Goal: Task Accomplishment & Management: Complete application form

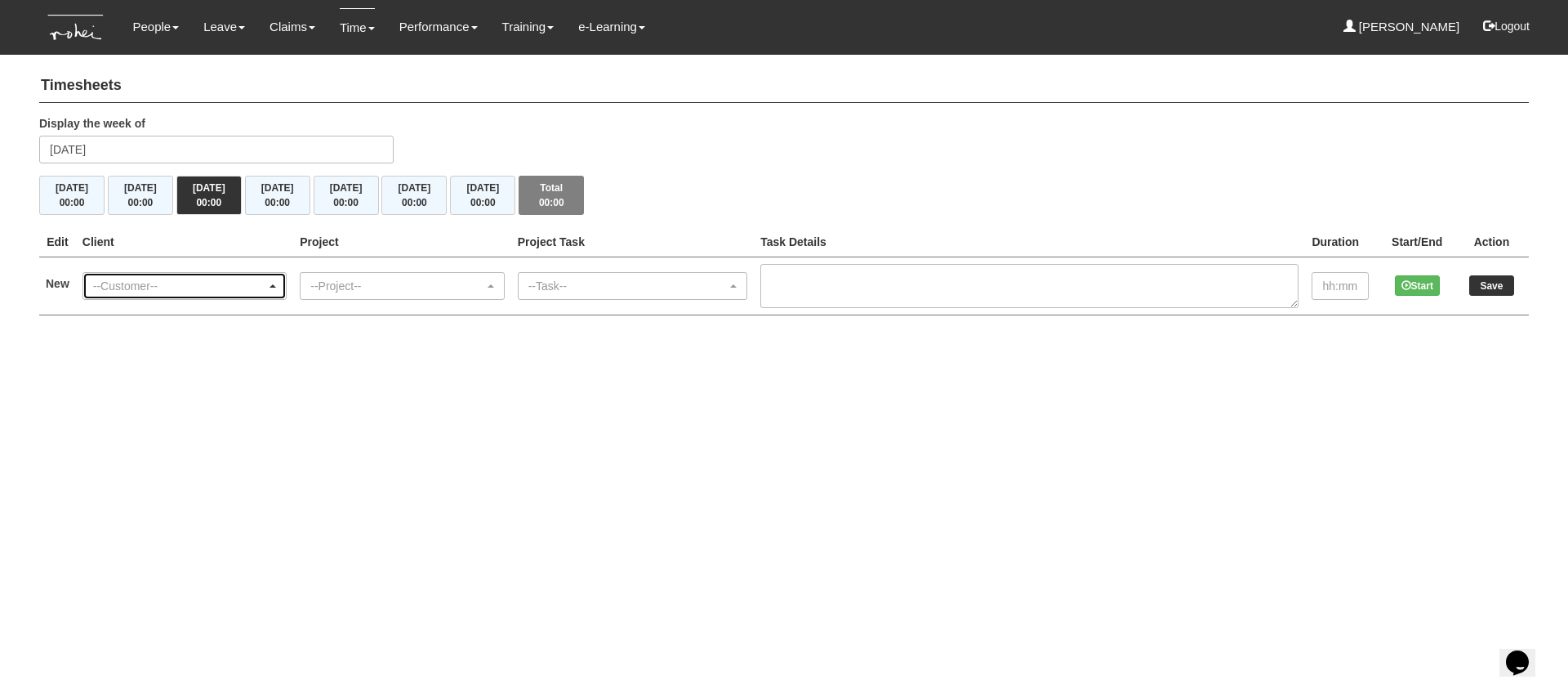
click at [254, 283] on div "--Customer--" at bounding box center [180, 286] width 173 height 16
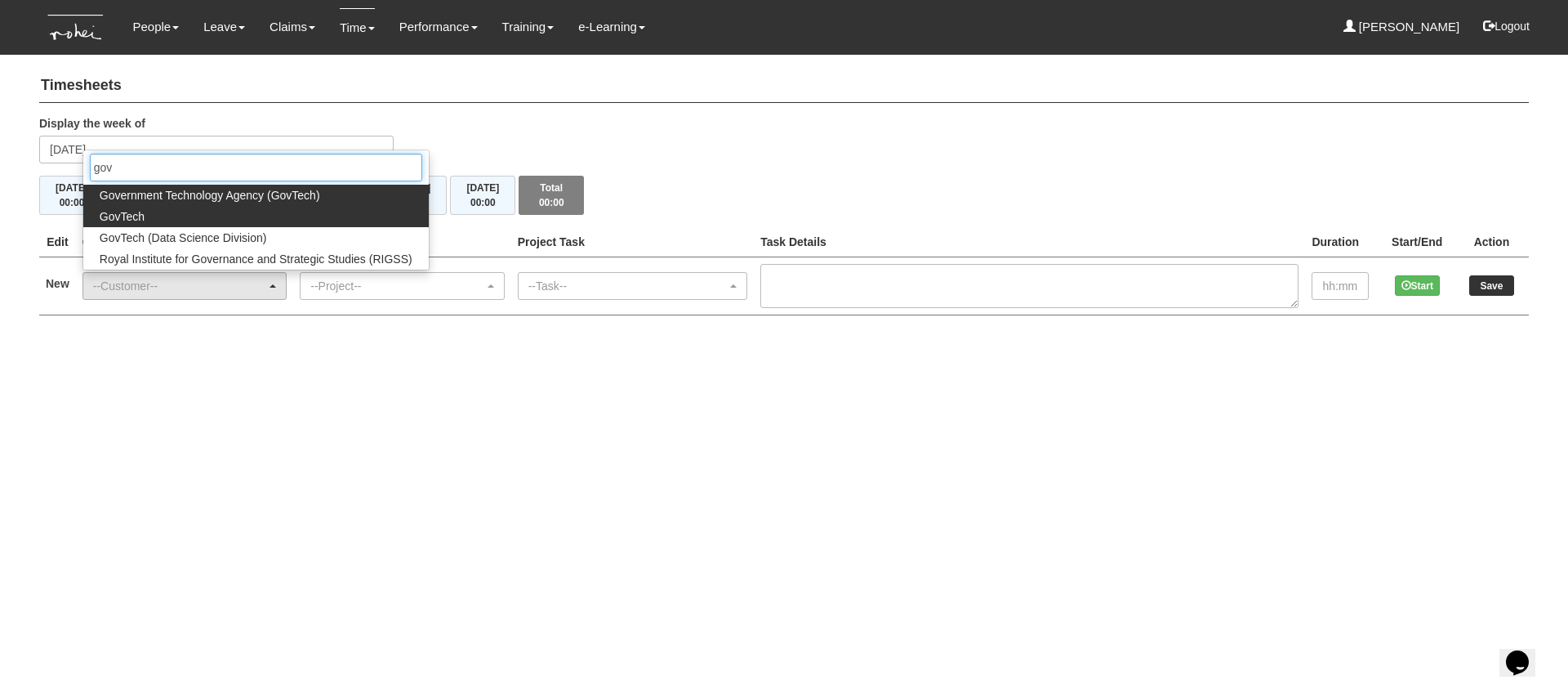
type input "gov"
click at [217, 218] on link "GovTech" at bounding box center [256, 217] width 346 height 21
select select "427"
click at [217, 218] on div "Timesheets Display the week of Wednesday 1 October 2025 Mon 29/9 00:00 Tue 30/9…" at bounding box center [784, 197] width 1490 height 270
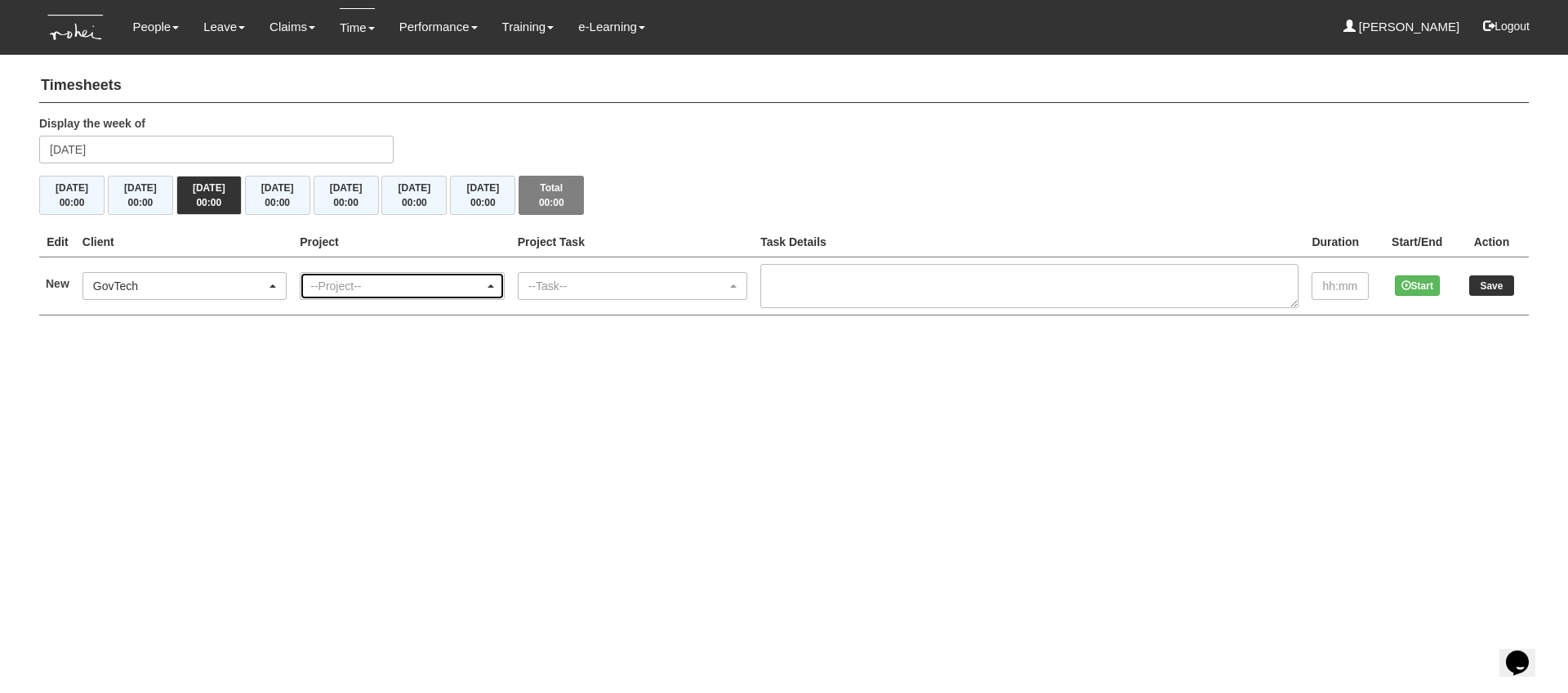
click at [358, 291] on div "--Project--" at bounding box center [396, 286] width 173 height 16
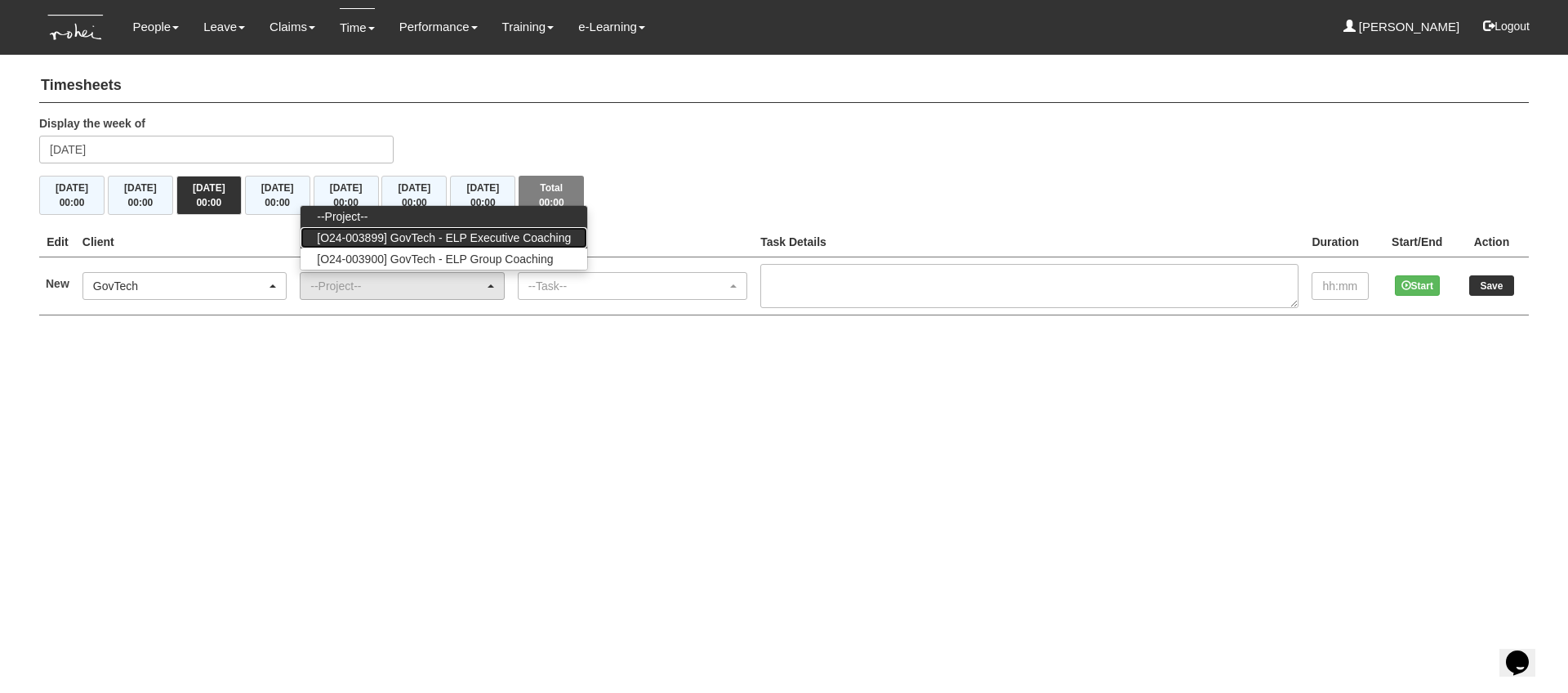
click at [425, 244] on span "[O24-003899] GovTech - ELP Executive Coaching" at bounding box center [443, 237] width 254 height 16
select select "2540"
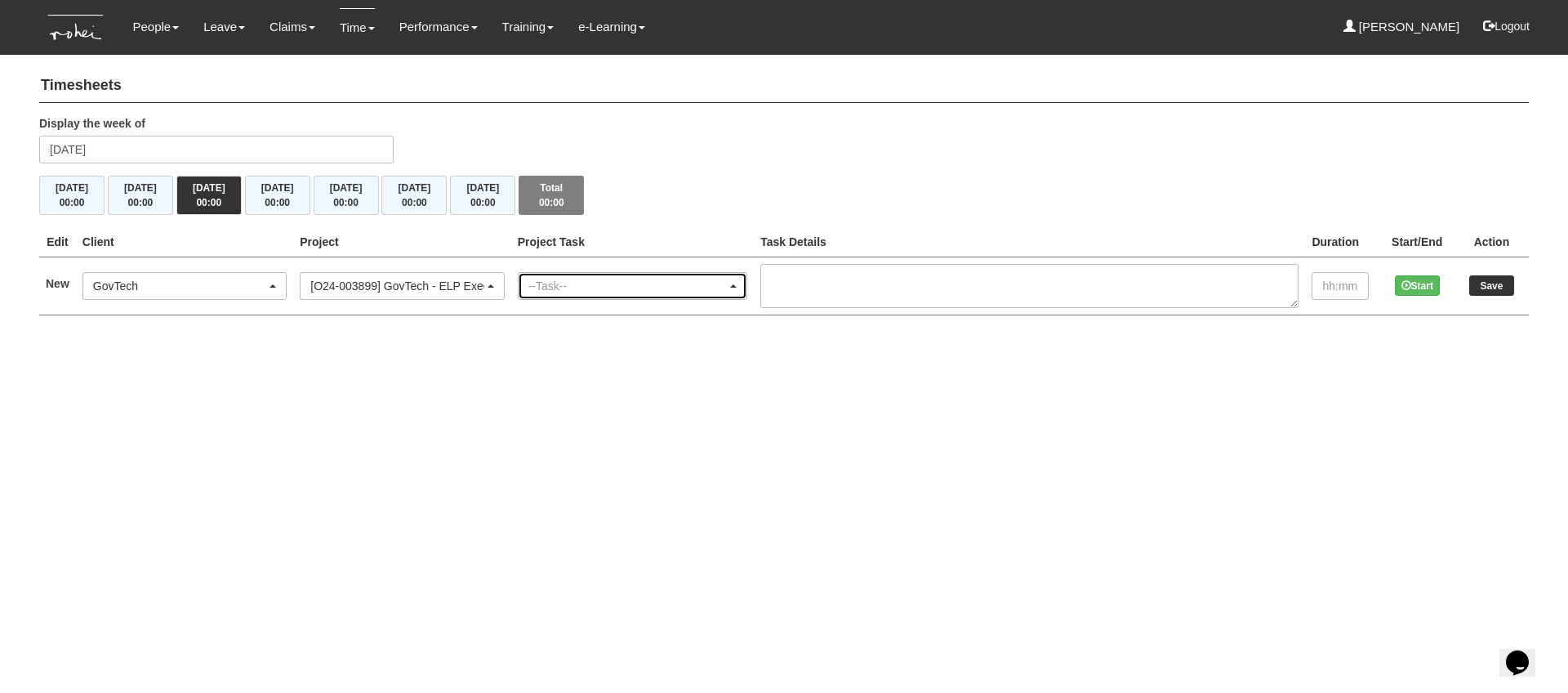
click at [615, 282] on div "--Task--" at bounding box center [628, 286] width 198 height 16
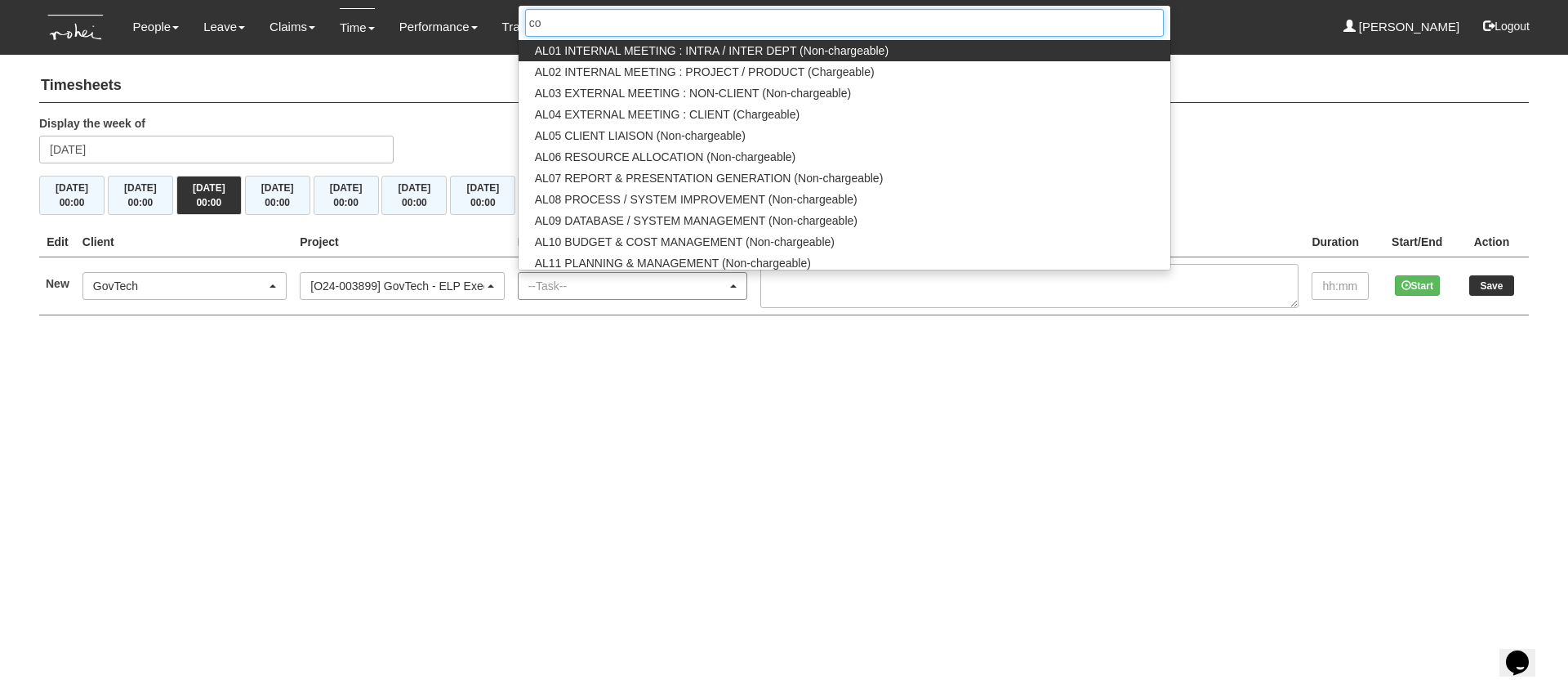
type input "coa"
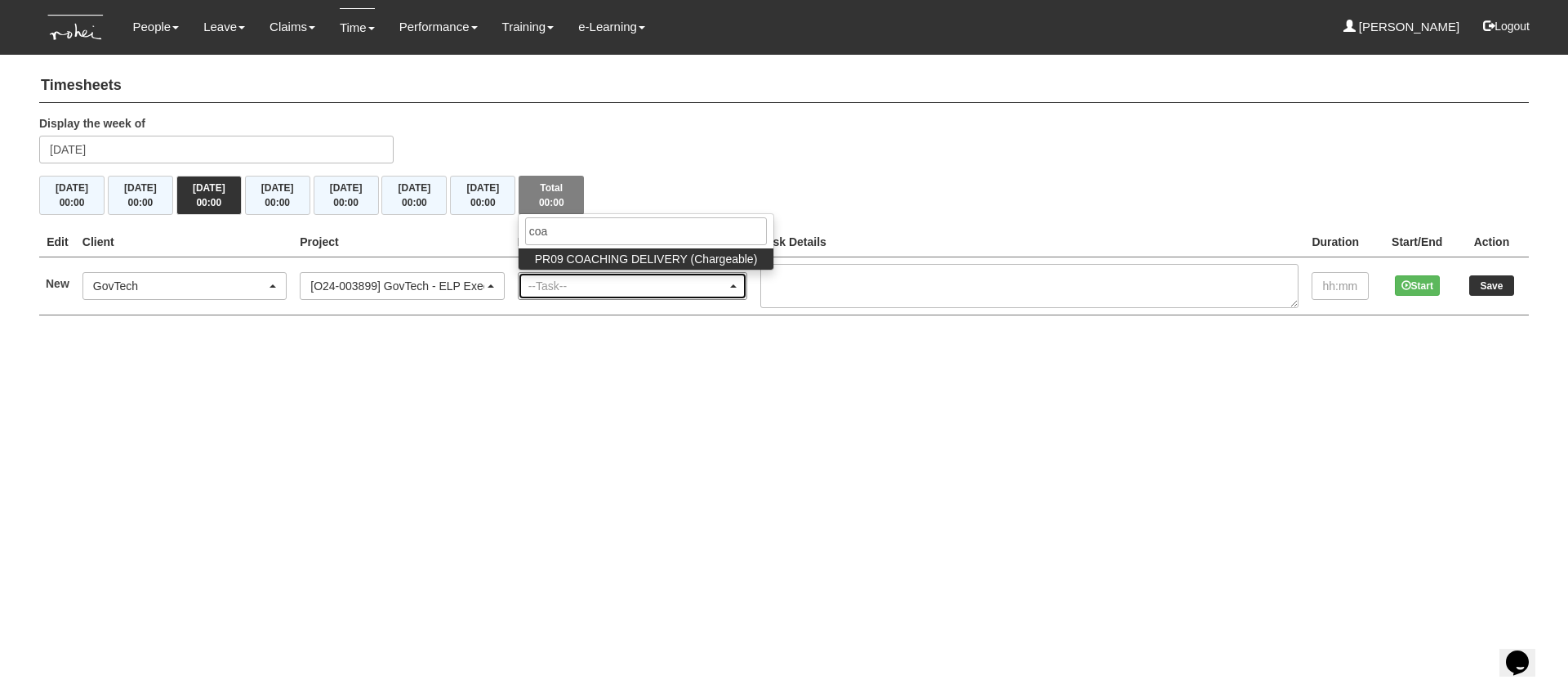
select select "150"
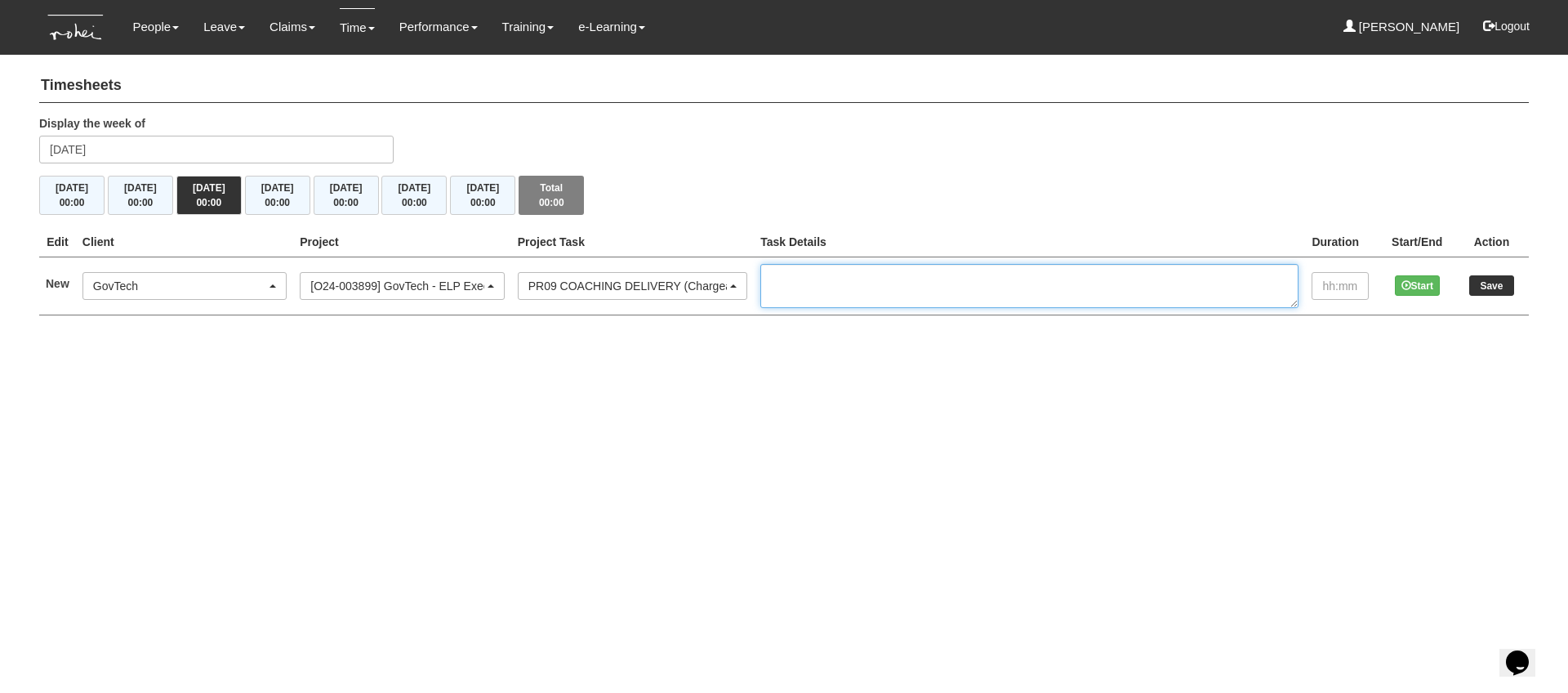
click at [946, 273] on textarea at bounding box center [1030, 286] width 539 height 44
paste textarea "EC1/2 GovTech Cohort 15 [PERSON_NAME]"
type textarea "EC1/2 GovTech Cohort 15 [PERSON_NAME]"
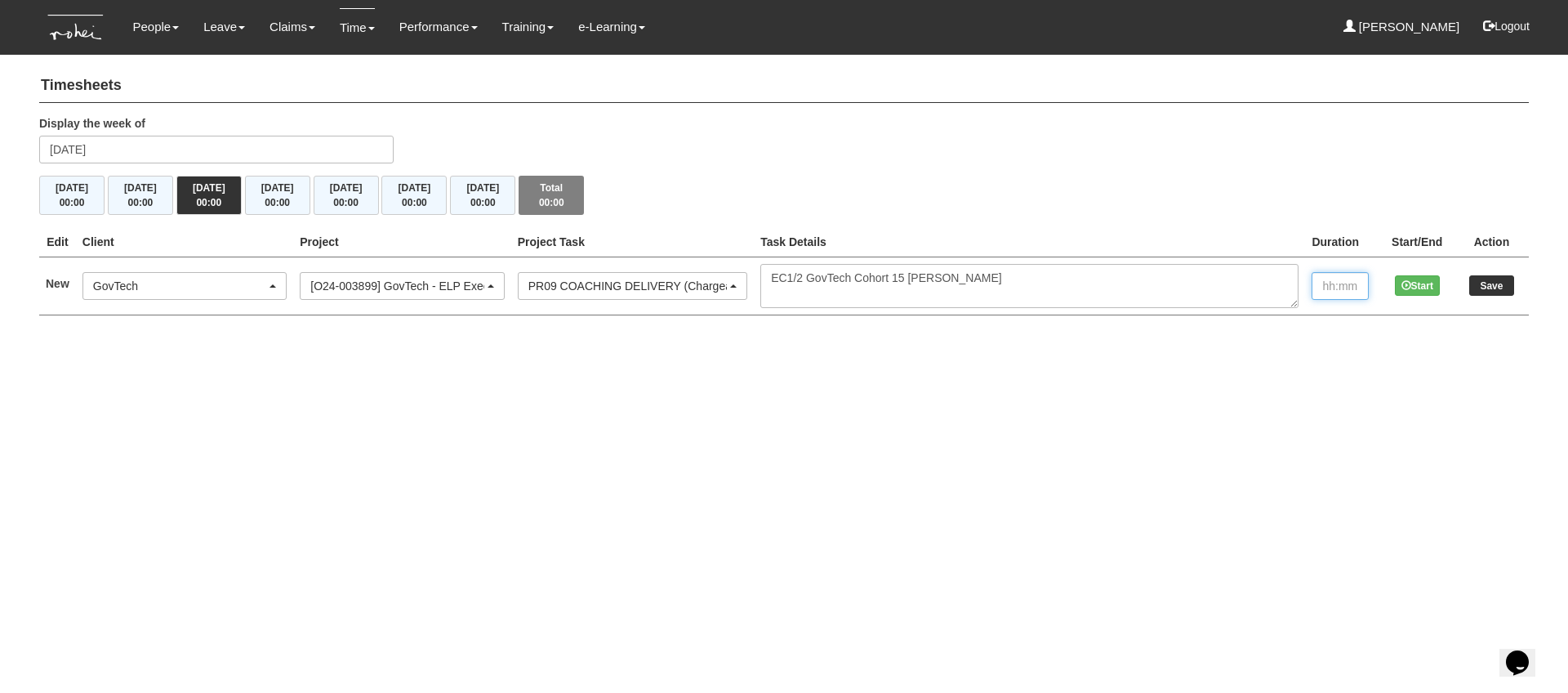
click at [1343, 286] on input "text" at bounding box center [1340, 286] width 57 height 27
type input "1:00"
click at [1485, 283] on input "Save" at bounding box center [1492, 286] width 45 height 21
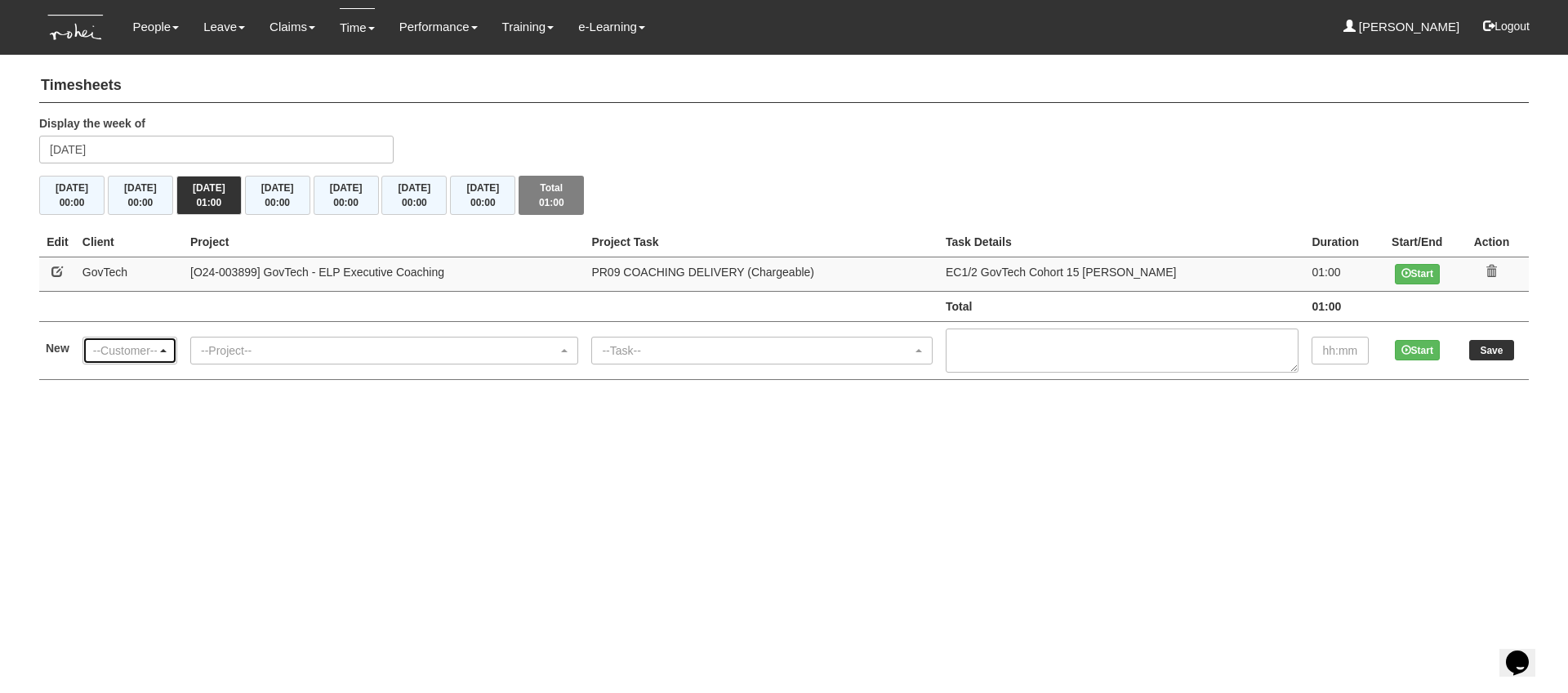
click at [128, 355] on div "--Customer--" at bounding box center [125, 350] width 63 height 16
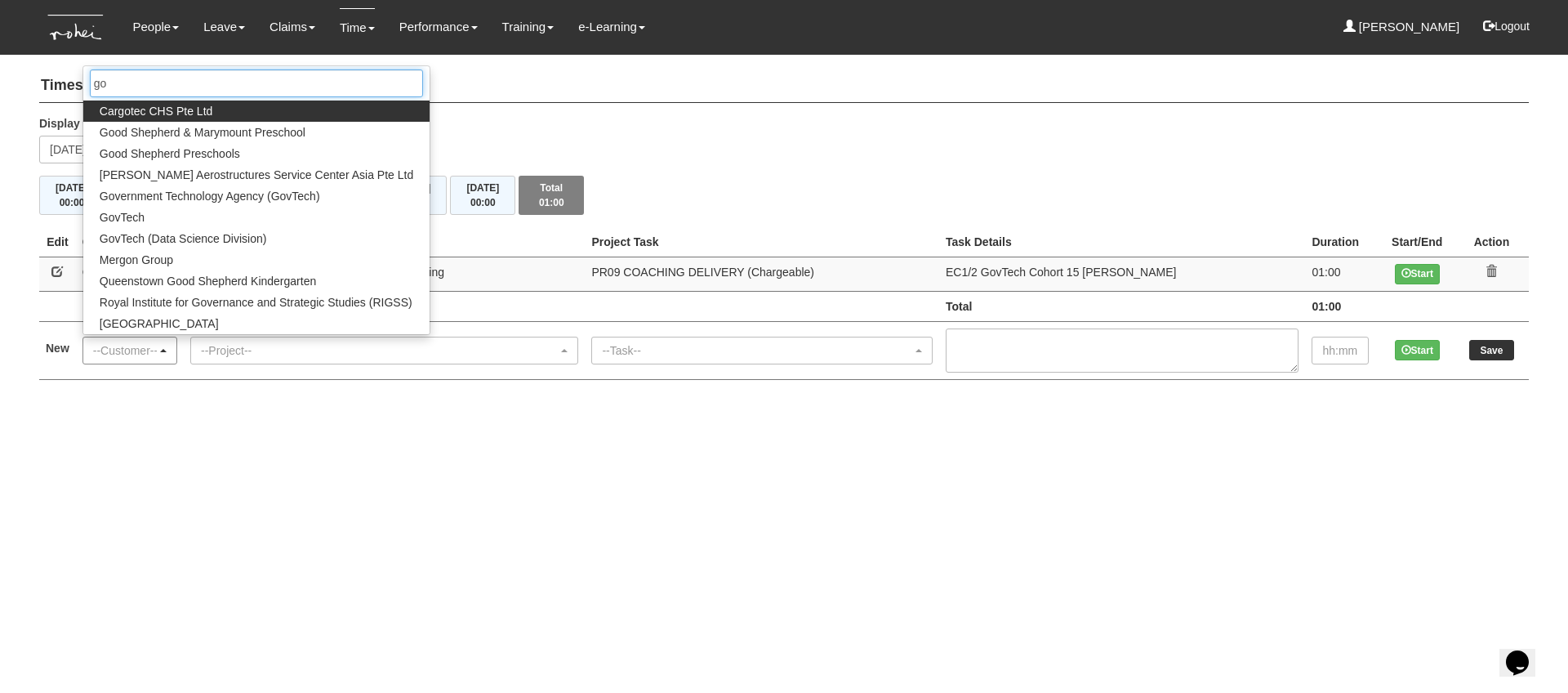
type input "gov"
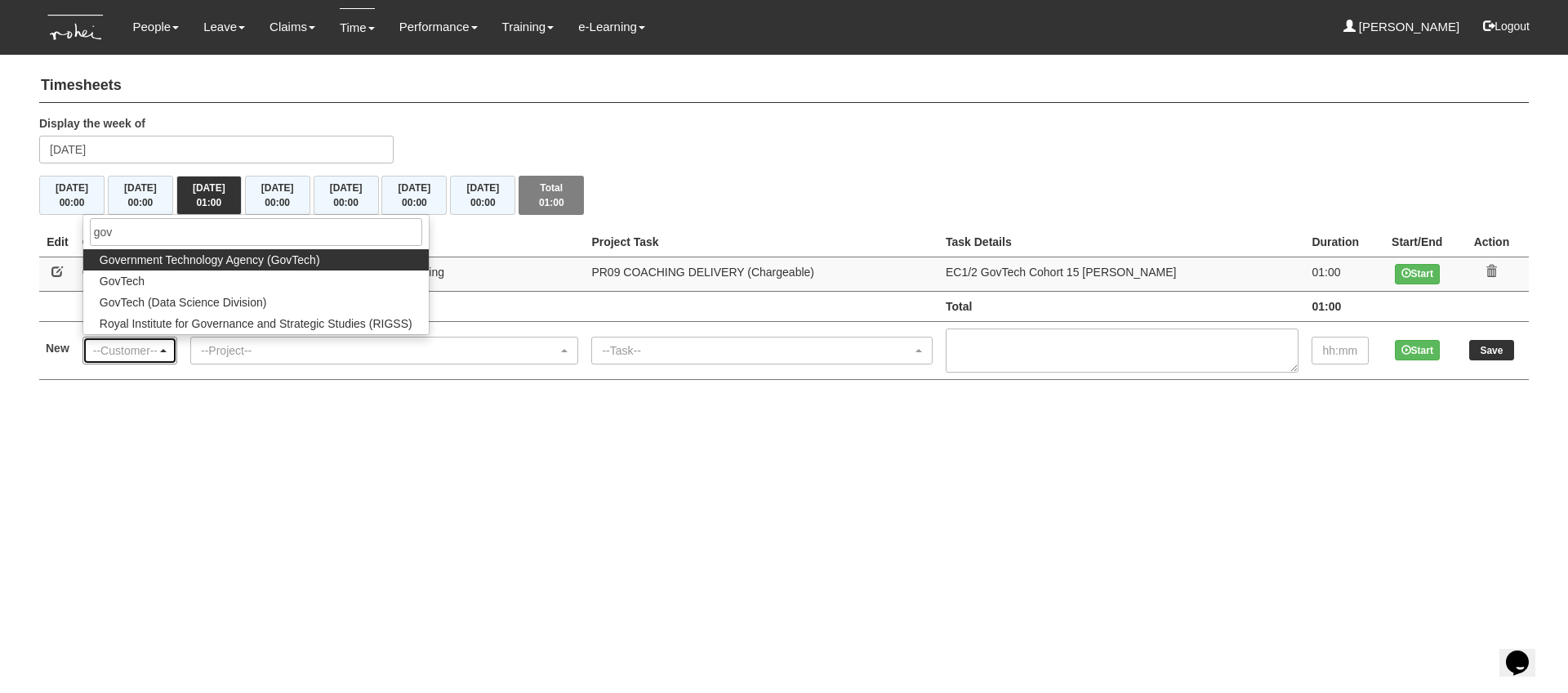
select select "900"
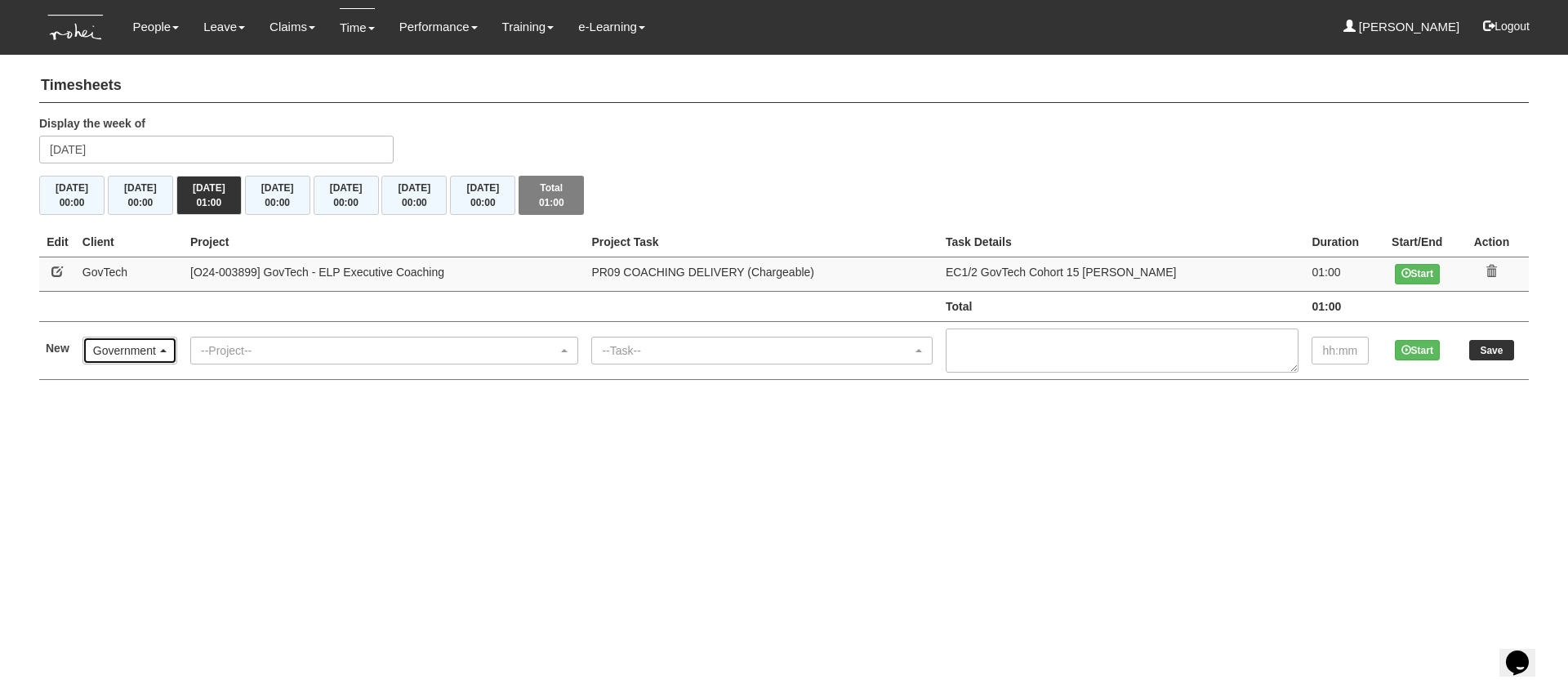
click at [157, 355] on div "Government Technology Agency (GovTech)" at bounding box center [125, 350] width 63 height 16
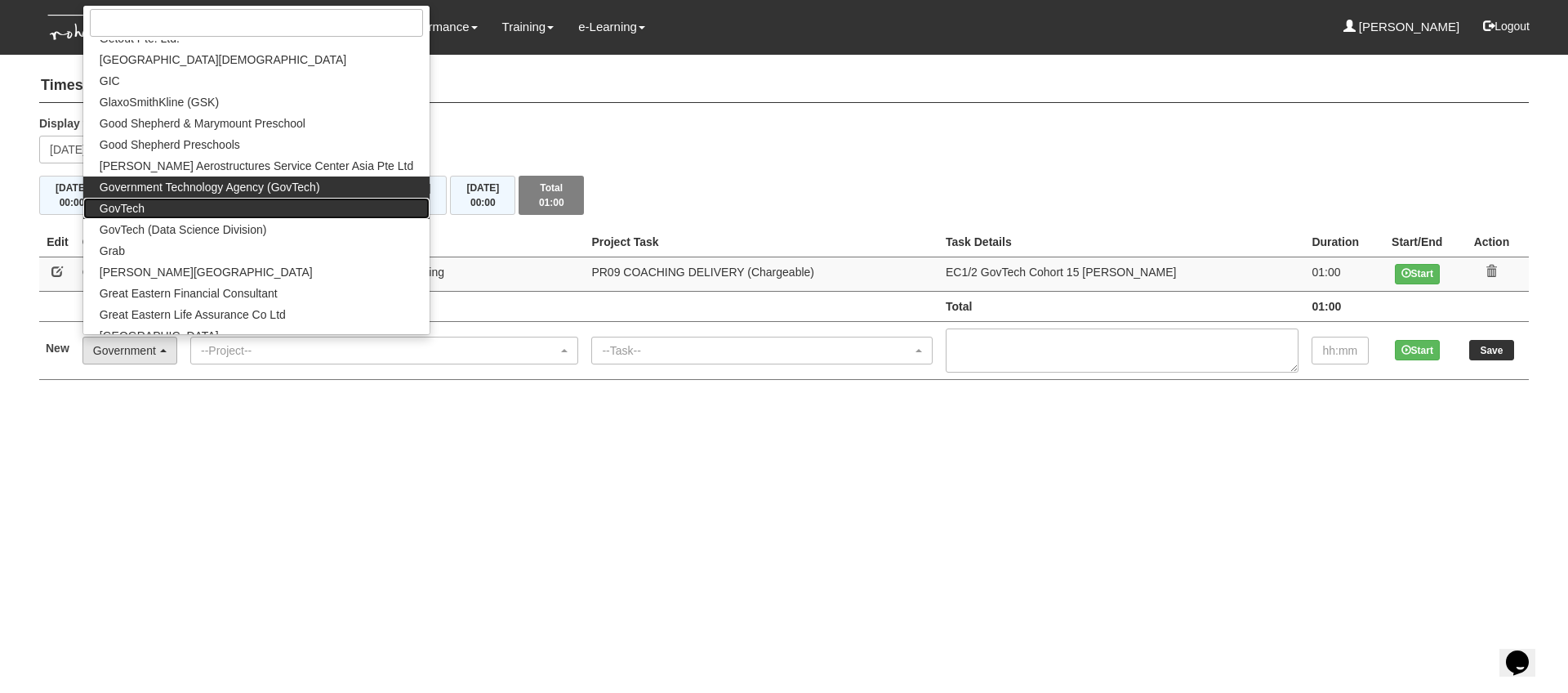
click at [162, 201] on link "GovTech" at bounding box center [256, 208] width 346 height 21
select select "427"
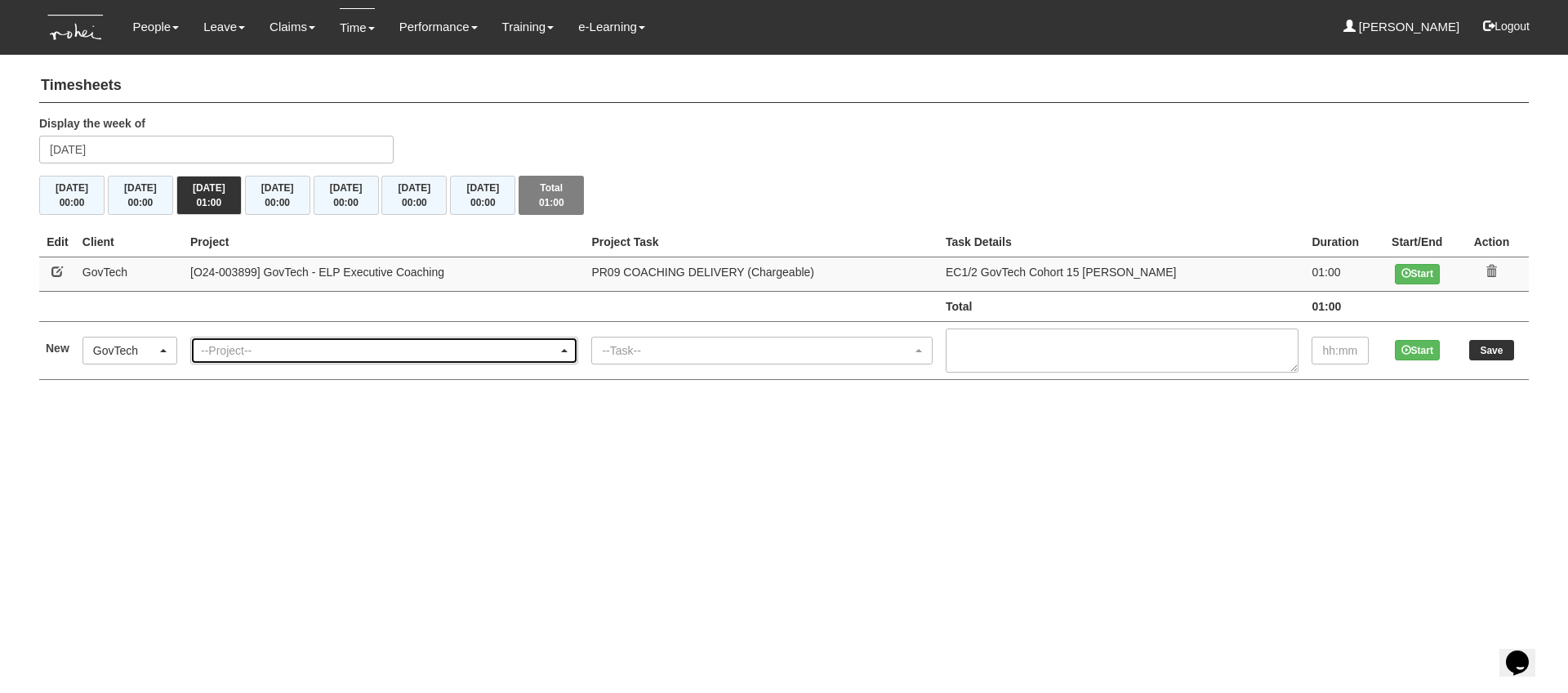
click at [310, 344] on div "--Project--" at bounding box center [380, 350] width 357 height 16
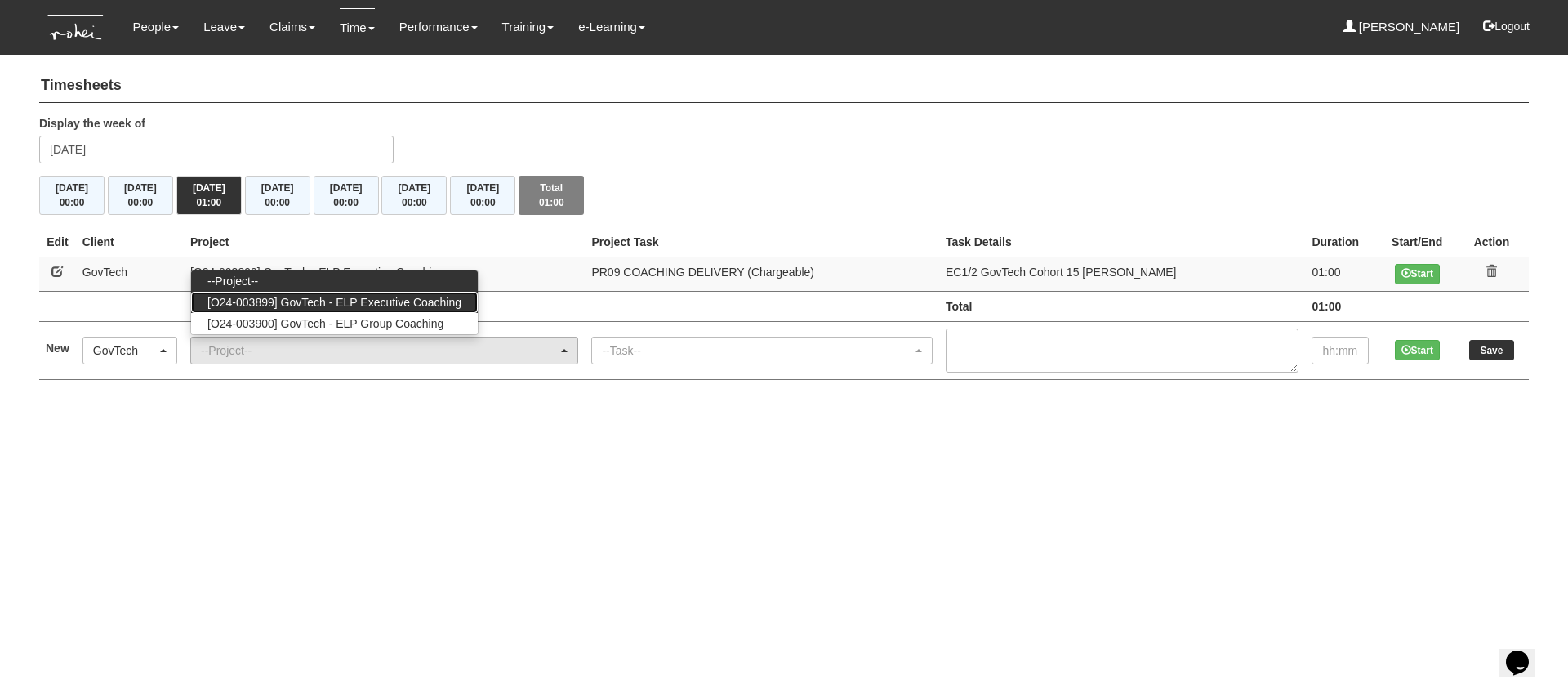
click at [333, 309] on span "[O24-003899] GovTech - ELP Executive Coaching" at bounding box center [335, 302] width 254 height 16
select select "2540"
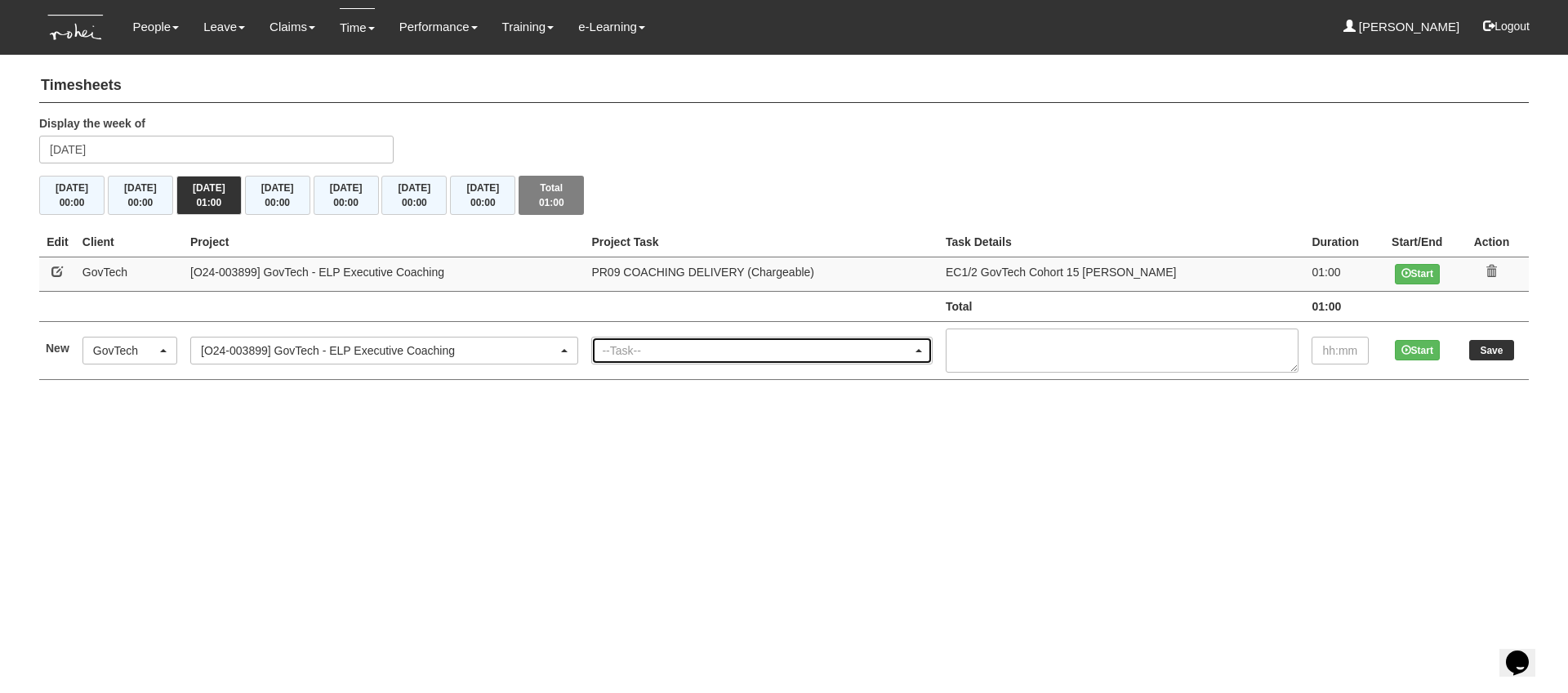
click at [651, 352] on div "--Task--" at bounding box center [757, 350] width 310 height 16
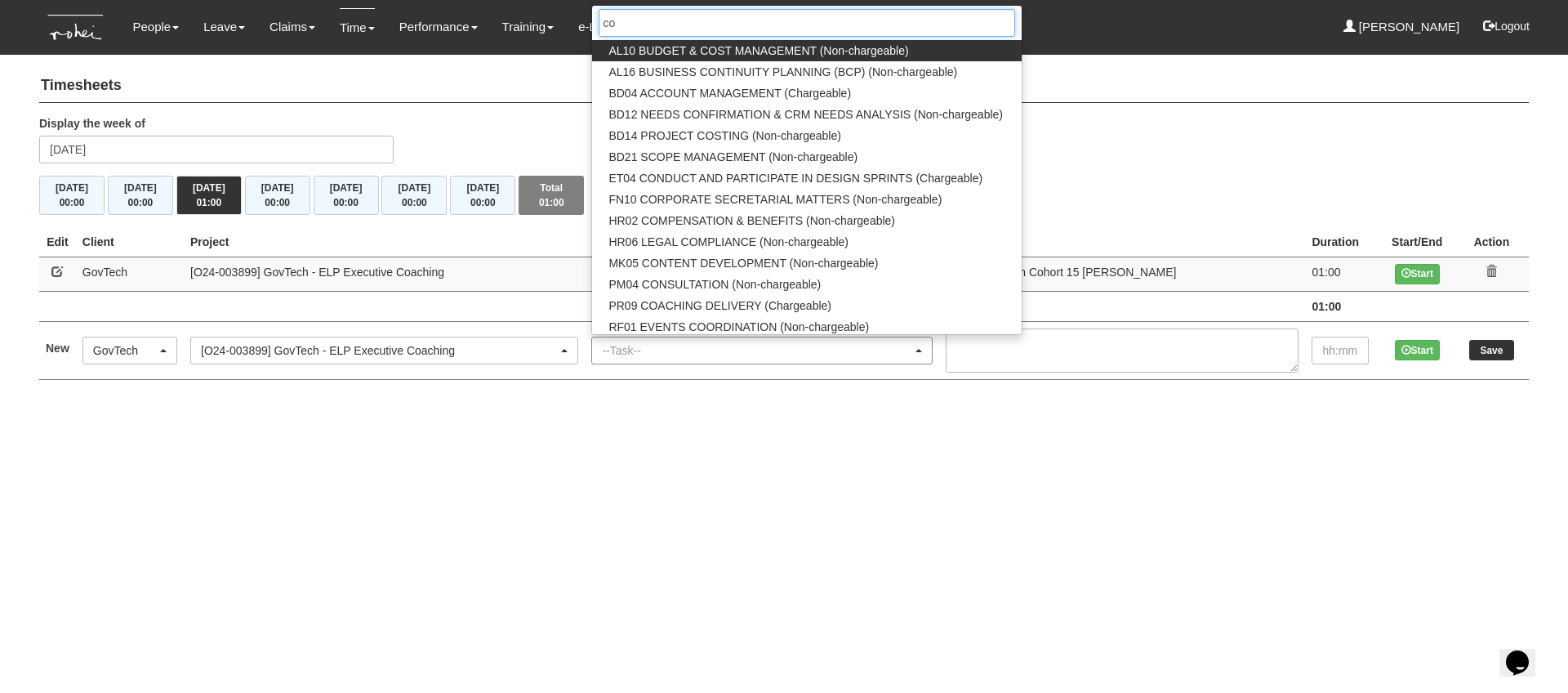
type input "coa"
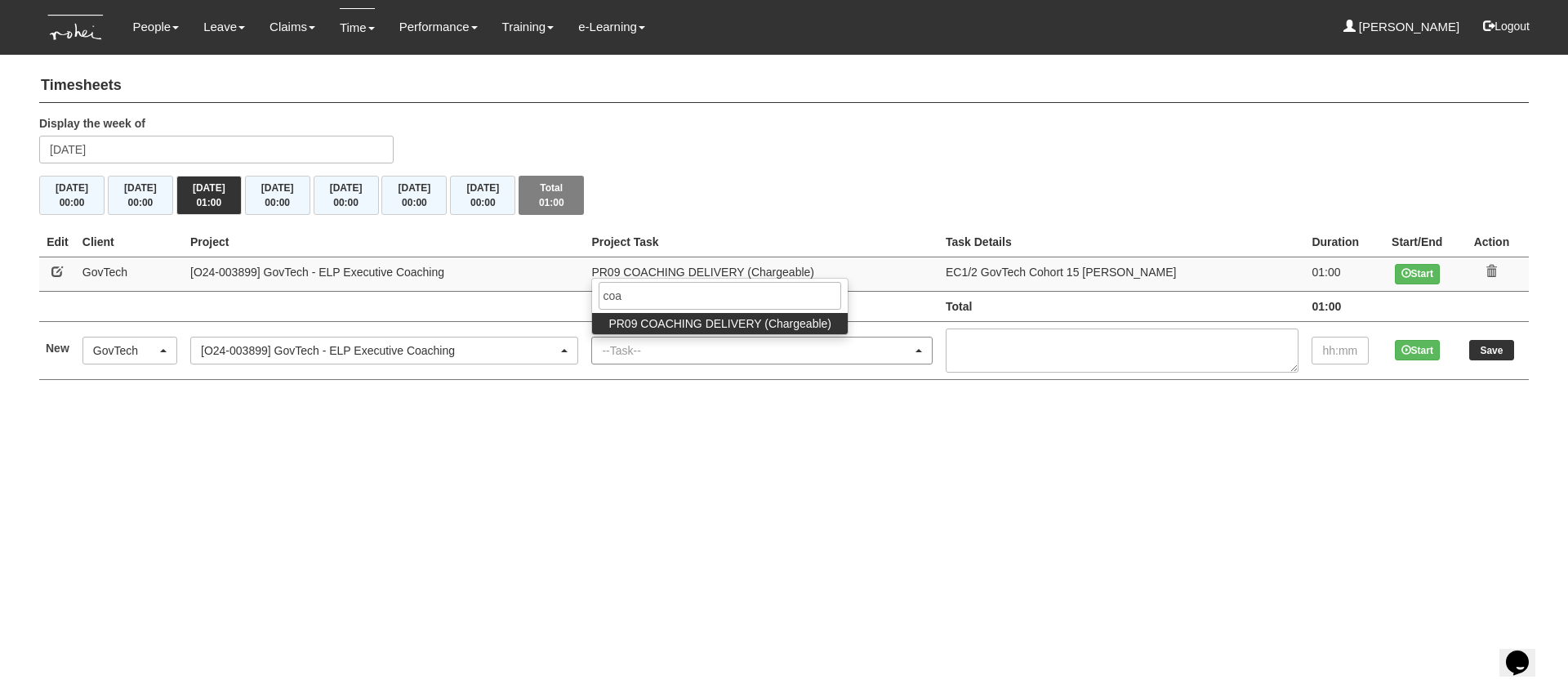
select select "150"
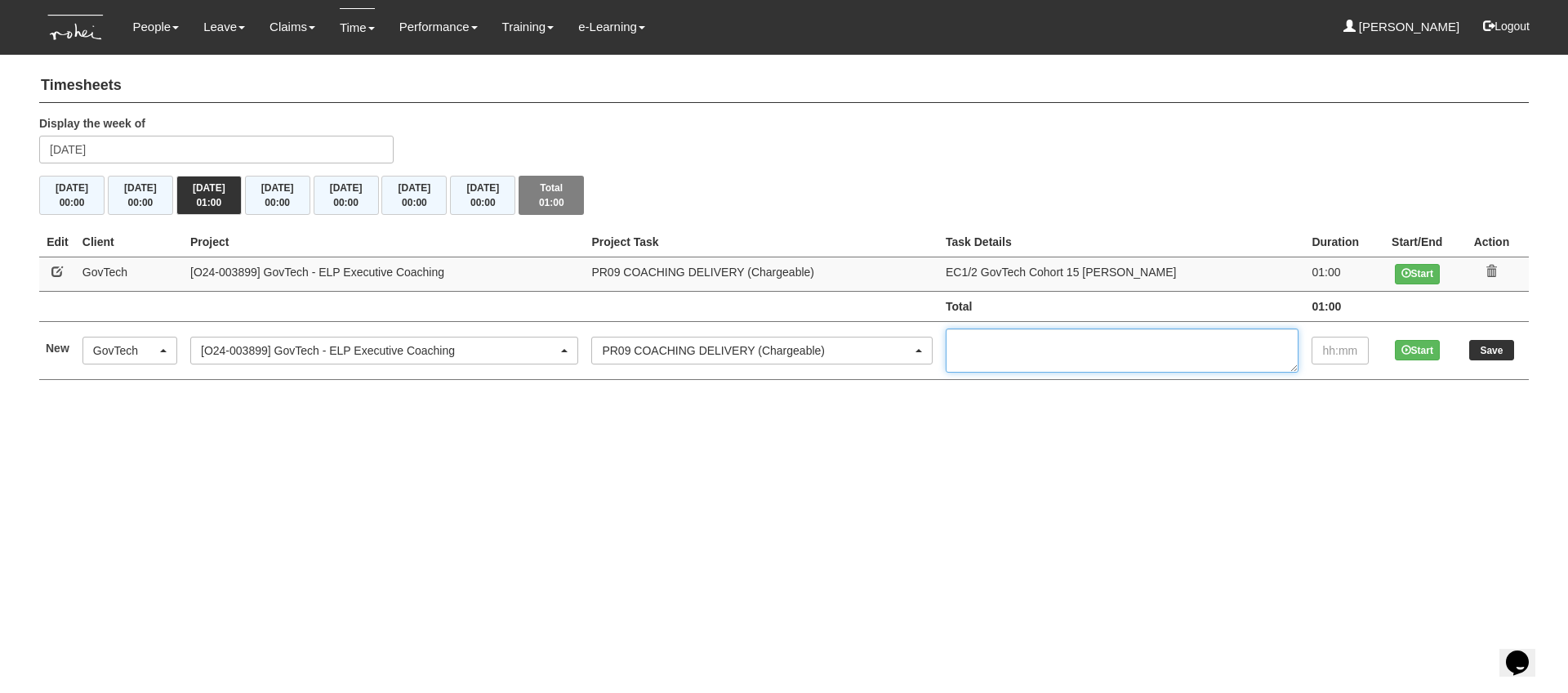
click at [1079, 345] on textarea at bounding box center [1122, 350] width 353 height 44
paste textarea "EC2/2 GovTech Cohort 10 [PERSON_NAME]"
type textarea "EC2/2 GovTech Cohort 10 [PERSON_NAME]"
click at [1345, 354] on input "text" at bounding box center [1340, 350] width 57 height 27
type input "1:00"
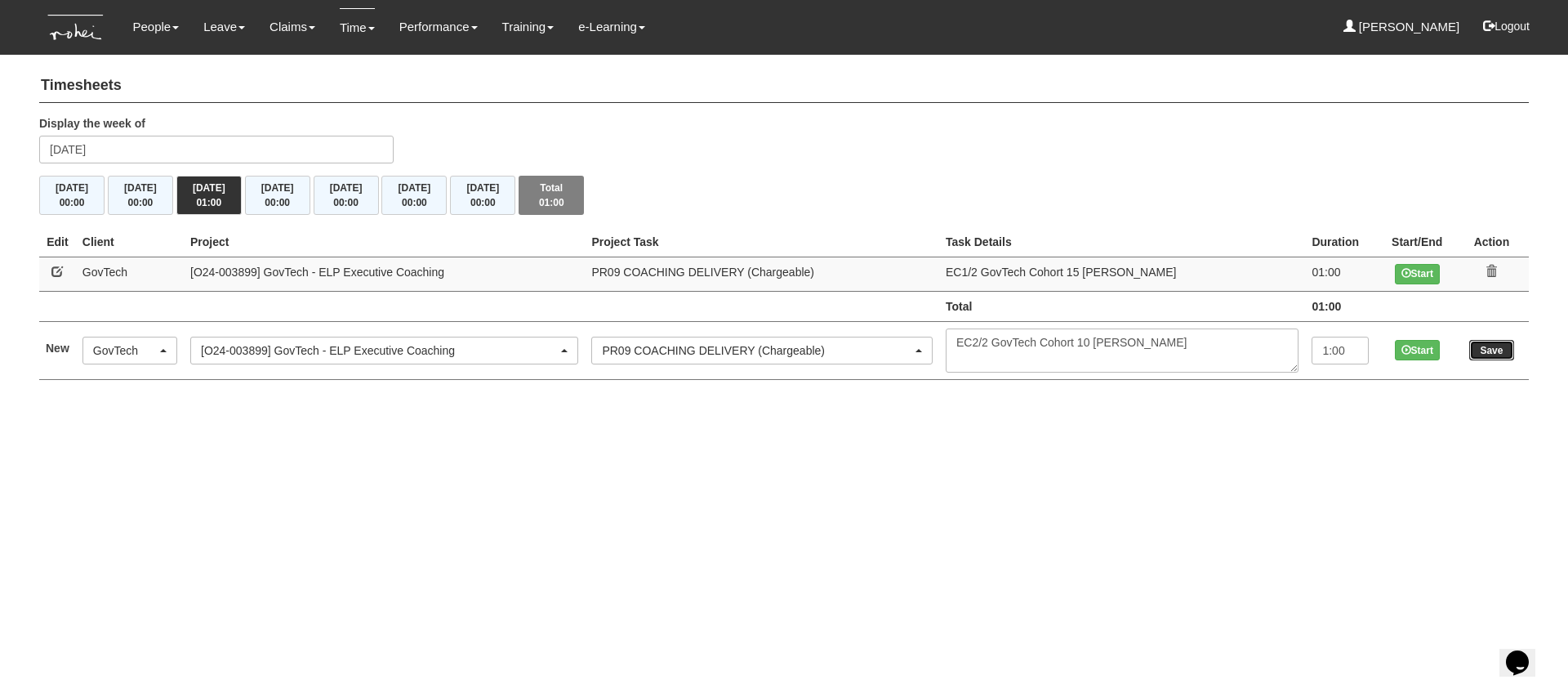
click at [1497, 345] on input "Save" at bounding box center [1492, 351] width 45 height 21
